Goal: Task Accomplishment & Management: Complete application form

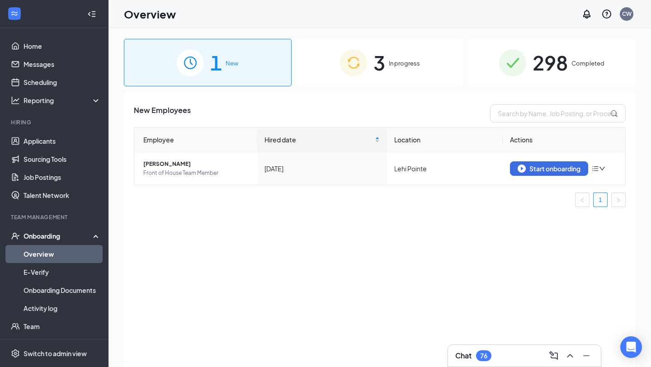
click at [400, 66] on span "In progress" at bounding box center [404, 63] width 31 height 9
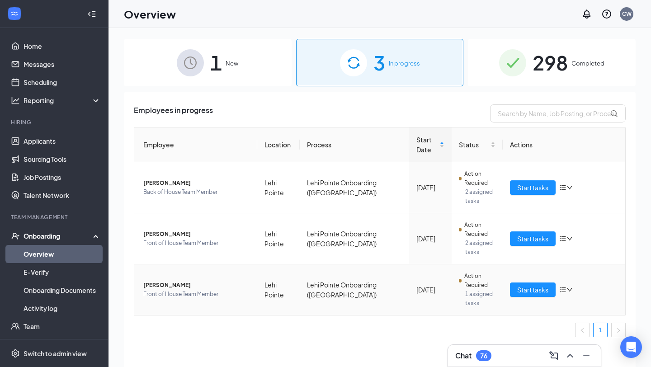
click at [172, 285] on span "[PERSON_NAME]" at bounding box center [196, 285] width 107 height 9
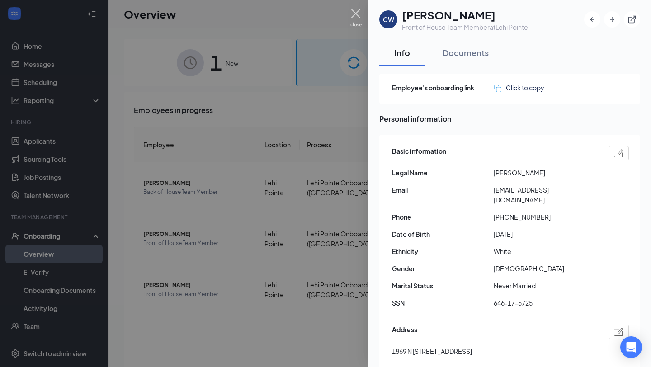
click at [353, 12] on img at bounding box center [355, 18] width 11 height 18
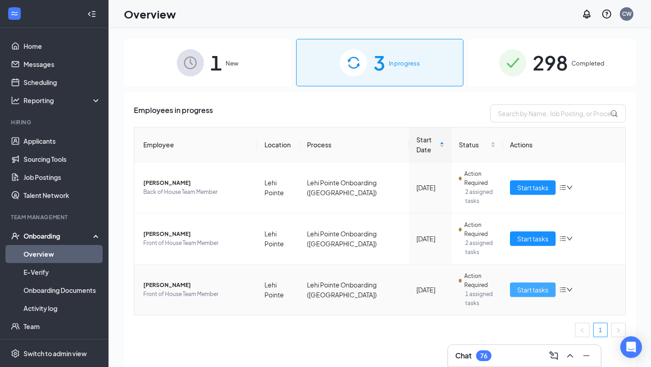
click at [525, 291] on span "Start tasks" at bounding box center [532, 290] width 31 height 10
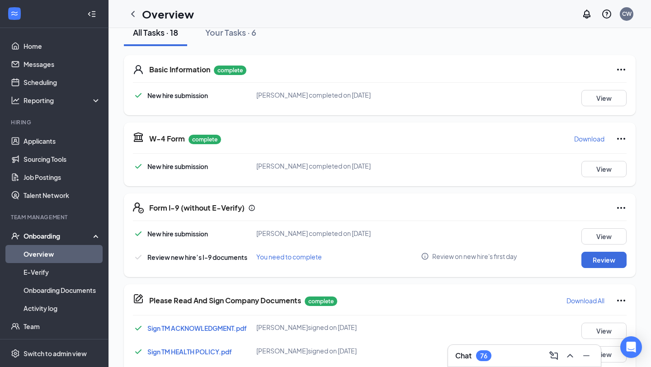
scroll to position [116, 0]
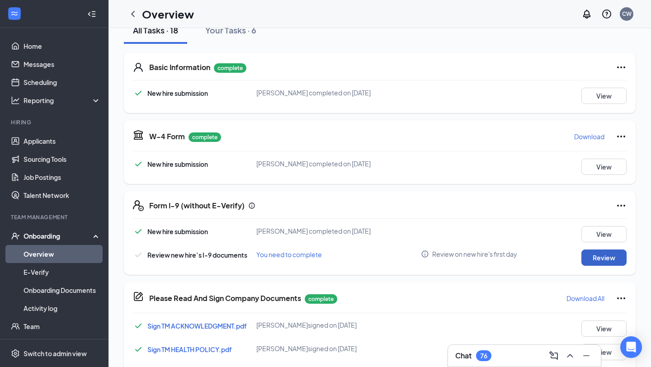
click at [609, 259] on button "Review" at bounding box center [603, 258] width 45 height 16
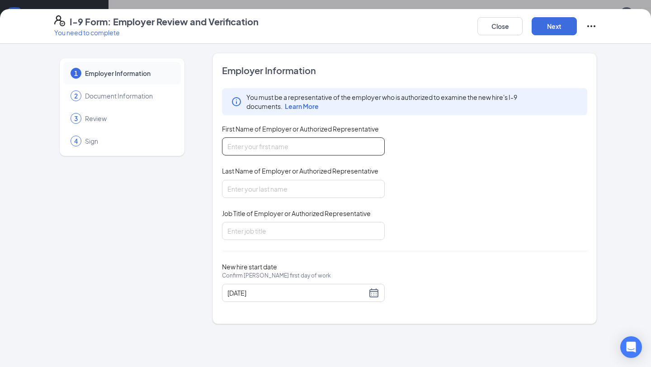
click at [289, 146] on input "First Name of Employer or Authorized Representative" at bounding box center [303, 146] width 163 height 18
type input "Charlotte"
type input "[PERSON_NAME]"
click at [278, 233] on input "Job Title of Employer or Authorized Representative" at bounding box center [303, 231] width 163 height 18
type input "Talent Director"
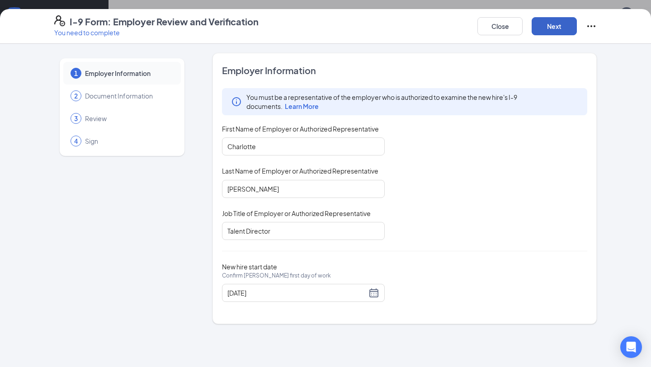
click at [554, 28] on button "Next" at bounding box center [554, 26] width 45 height 18
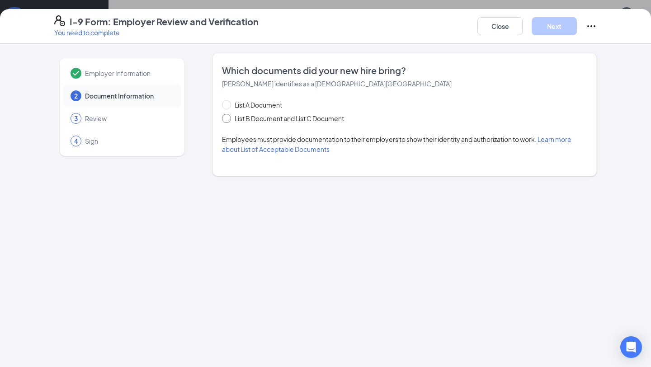
click at [226, 118] on input "List B Document and List C Document" at bounding box center [225, 117] width 6 height 6
radio input "true"
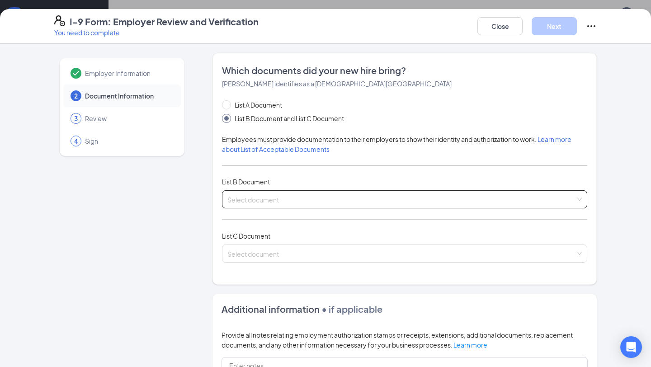
click at [239, 203] on input "search" at bounding box center [401, 198] width 348 height 14
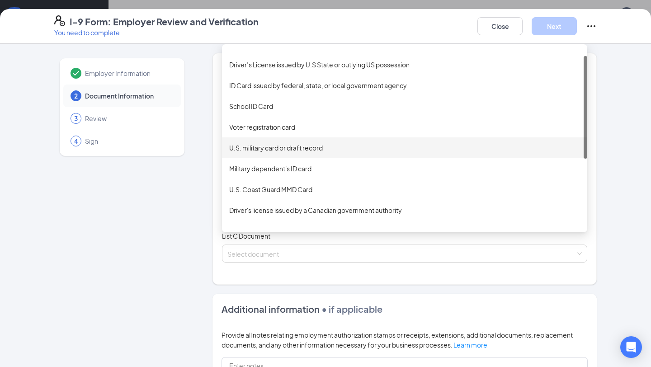
scroll to position [0, 0]
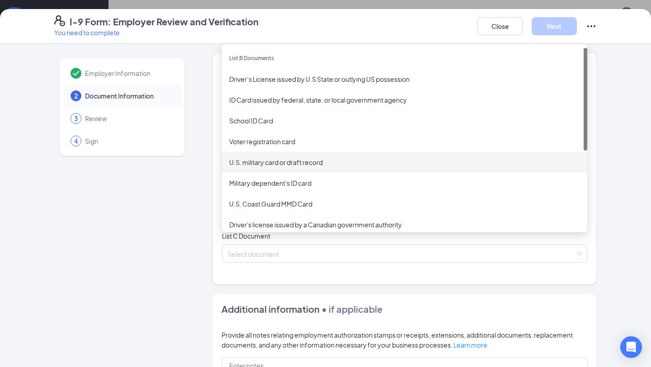
click at [188, 174] on div "Employer Information 2 Document Information 3 Review 4 Sign" at bounding box center [122, 289] width 136 height 472
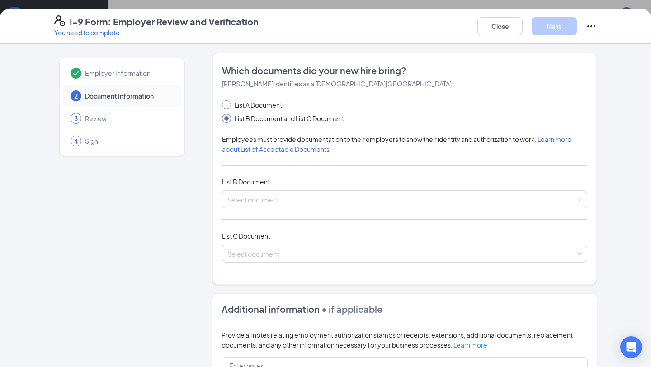
click at [226, 108] on span at bounding box center [226, 104] width 9 height 9
click at [226, 107] on input "List A Document" at bounding box center [225, 103] width 6 height 6
radio input "true"
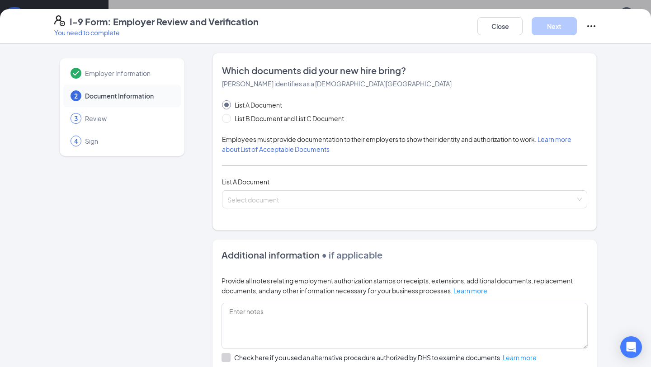
radio input "false"
click at [237, 196] on input "search" at bounding box center [401, 198] width 348 height 14
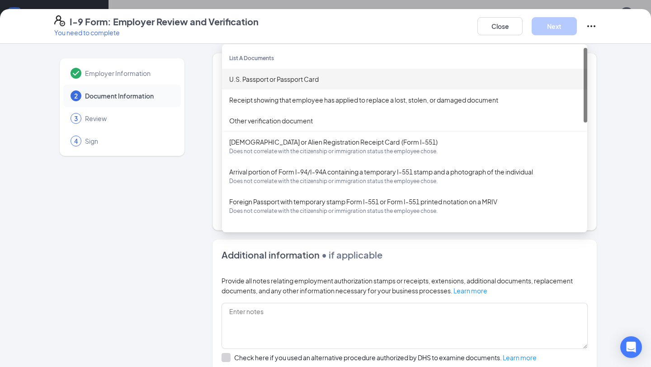
click at [268, 75] on div "U.S. Passport or Passport Card" at bounding box center [404, 79] width 351 height 10
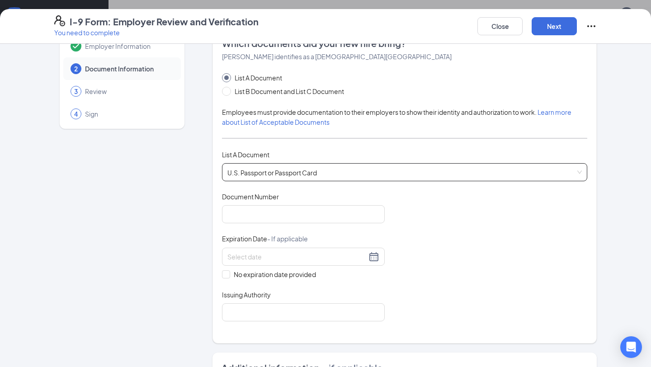
scroll to position [28, 0]
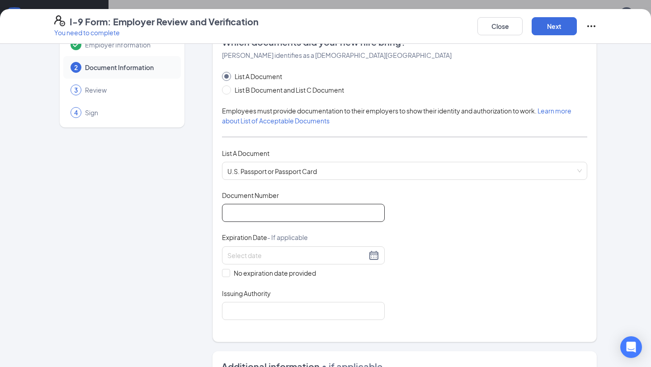
click at [264, 207] on input "Document Number" at bounding box center [303, 213] width 163 height 18
type input "05591206"
click at [377, 254] on div at bounding box center [303, 255] width 152 height 11
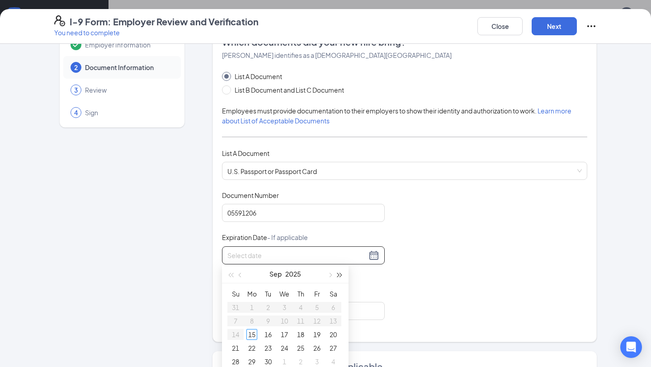
click at [338, 276] on button "button" at bounding box center [340, 274] width 10 height 18
click at [330, 276] on span "button" at bounding box center [329, 275] width 5 height 5
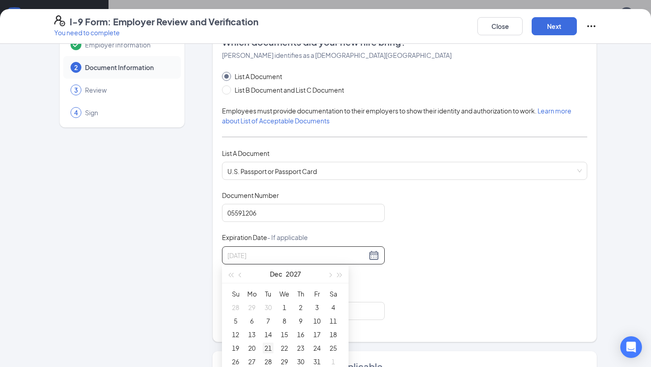
type input "[DATE]"
click at [267, 349] on div "21" at bounding box center [268, 348] width 11 height 11
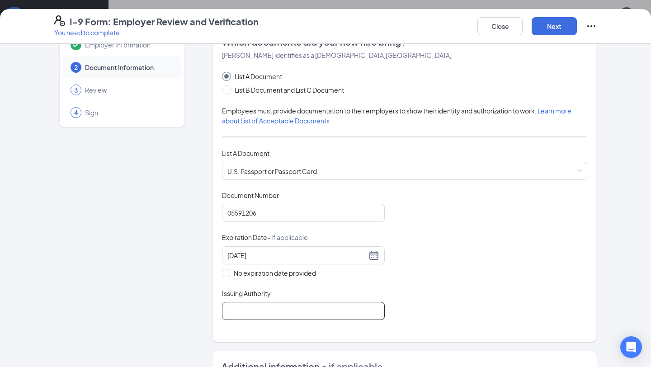
click at [247, 306] on input "Issuing Authority" at bounding box center [303, 311] width 163 height 18
type input "[GEOGRAPHIC_DATA]"
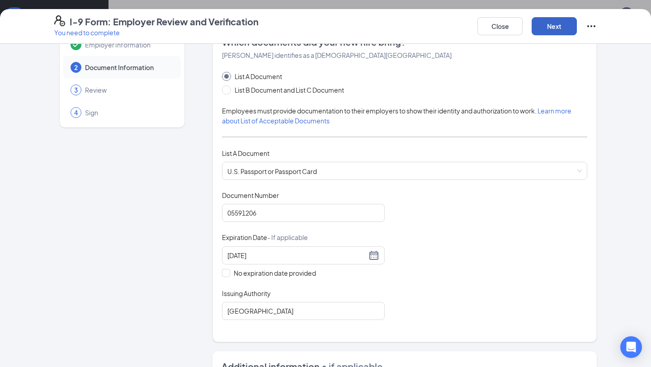
click at [558, 30] on button "Next" at bounding box center [554, 26] width 45 height 18
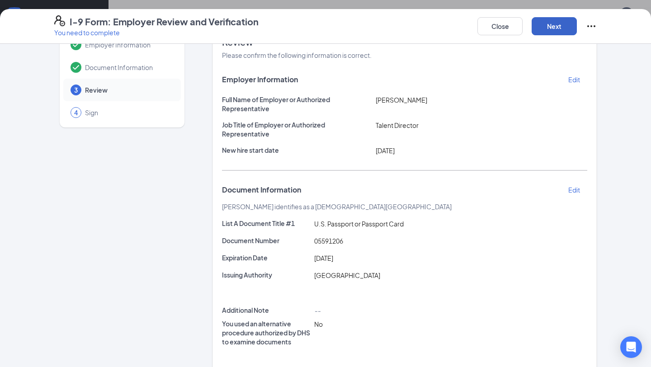
scroll to position [117, 0]
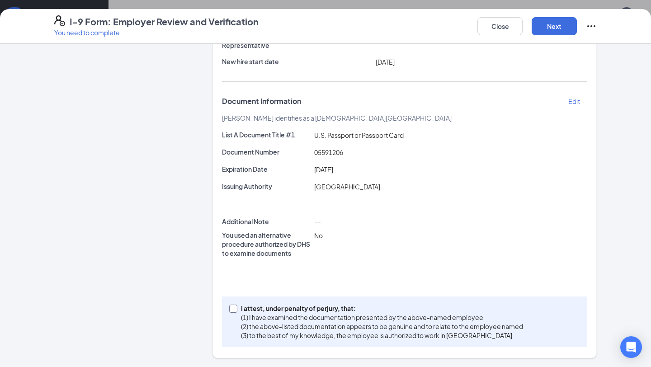
click at [233, 310] on input "I attest, under penalty of [PERSON_NAME], that: (1) I have examined the documen…" at bounding box center [232, 308] width 6 height 6
checkbox input "true"
click at [551, 26] on button "Next" at bounding box center [554, 26] width 45 height 18
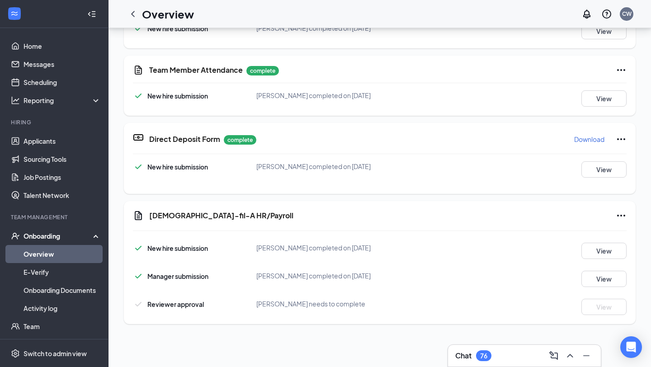
scroll to position [209, 0]
